Goal: Complete application form

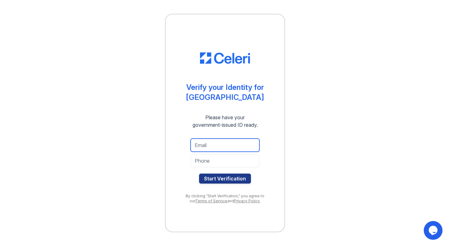
click at [249, 139] on input "email" at bounding box center [224, 145] width 69 height 13
type input "vanessa.chenqinyi@hotmail.com"
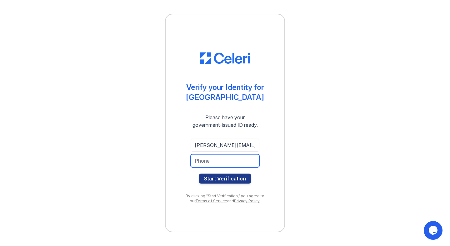
click at [230, 160] on input "tel" at bounding box center [224, 160] width 69 height 13
click at [234, 161] on input "tel" at bounding box center [224, 160] width 69 height 13
type input "2244683169"
click at [225, 184] on div "vanessa.chenqinyi@hotmail.com 2244683169 Start Verification" at bounding box center [225, 161] width 94 height 55
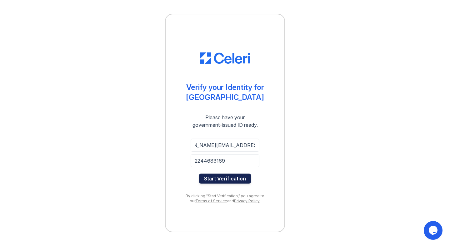
click at [225, 178] on button "Start Verification" at bounding box center [225, 179] width 52 height 10
